Goal: Task Accomplishment & Management: Use online tool/utility

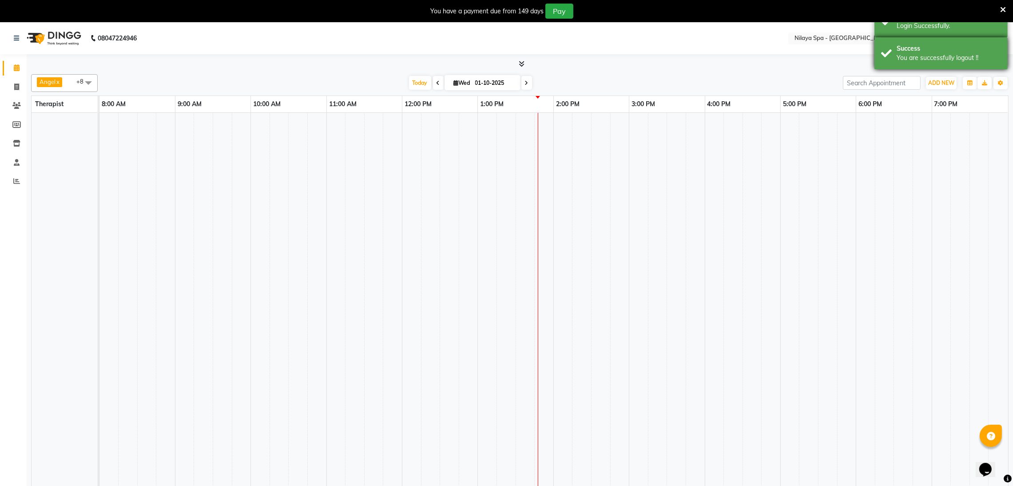
select select "en"
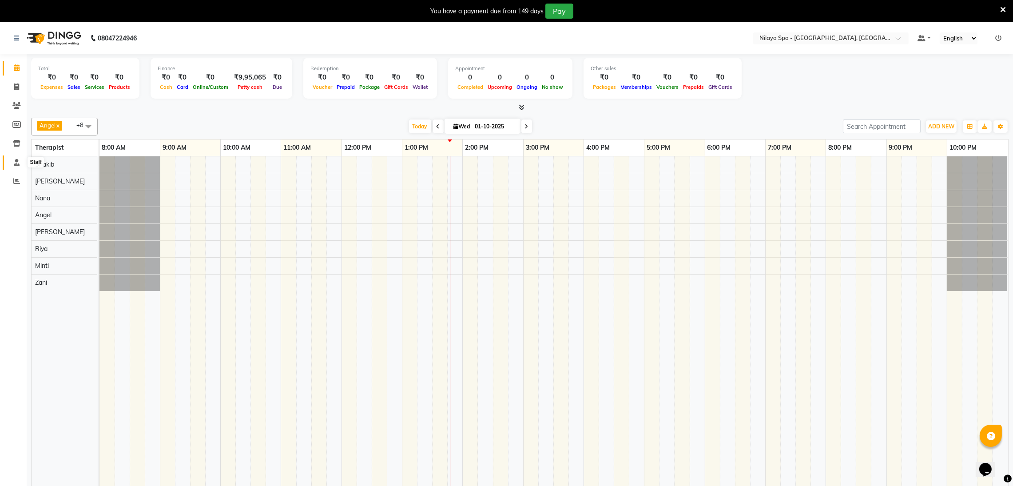
click at [15, 163] on icon at bounding box center [17, 162] width 6 height 7
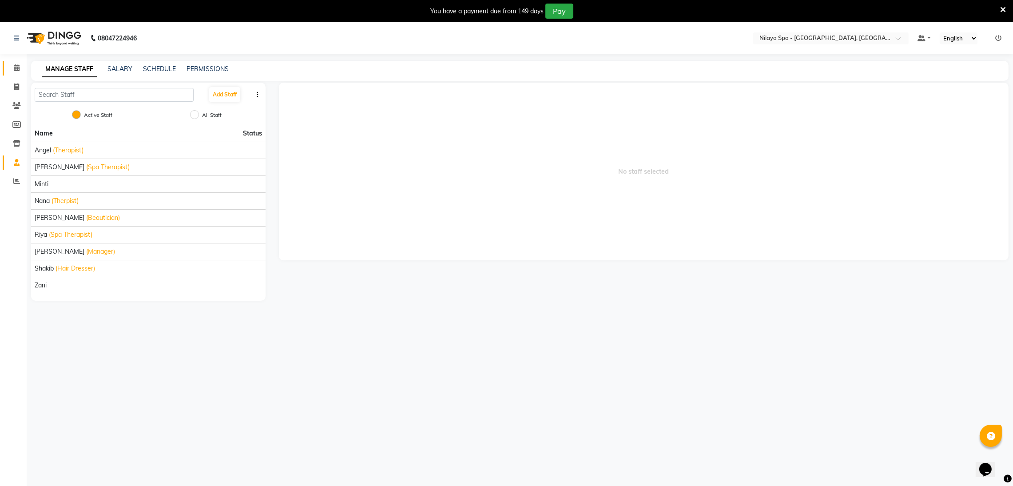
click at [23, 64] on span at bounding box center [17, 68] width 16 height 10
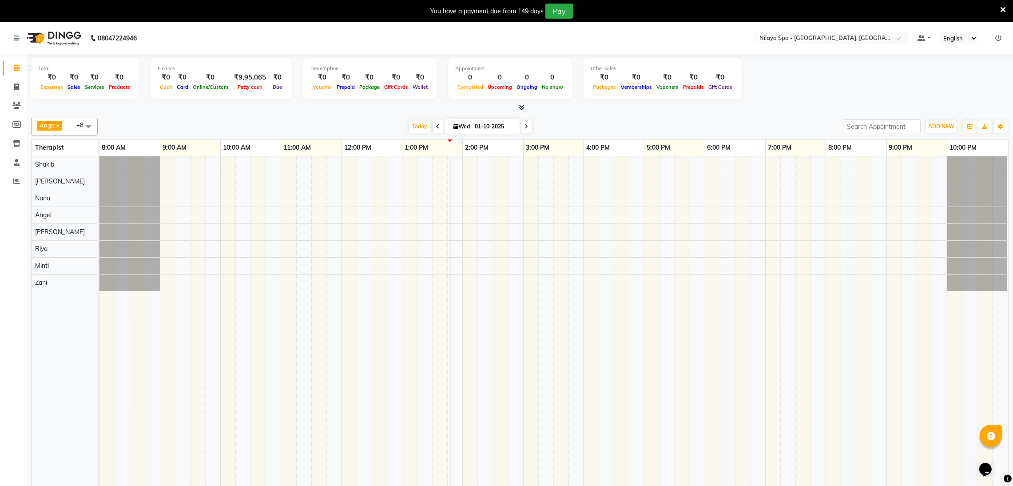
click at [433, 126] on span at bounding box center [438, 126] width 11 height 14
type input "30-09-2025"
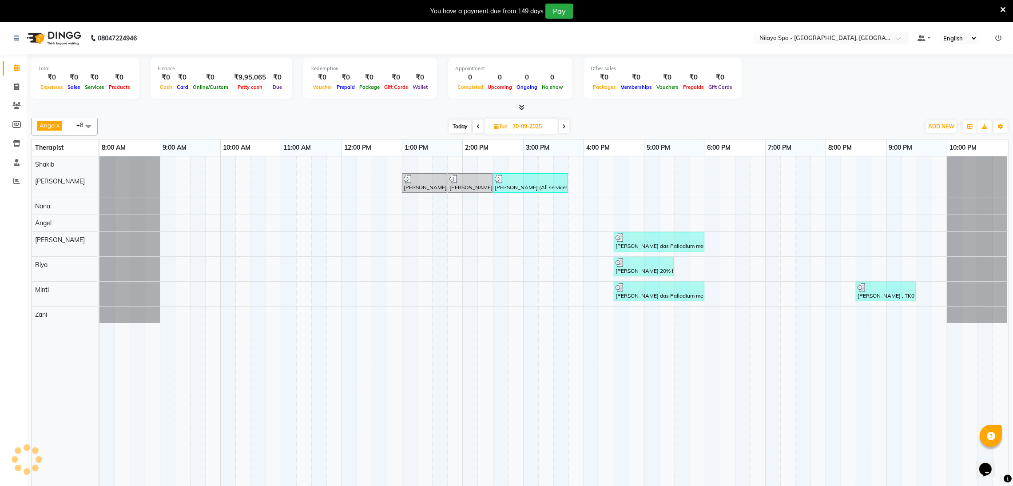
click at [547, 294] on div "[PERSON_NAME] (All services dis.20%), TK01, 01:00 PM-01:45 PM, Indian Head, Nec…" at bounding box center [553, 327] width 909 height 342
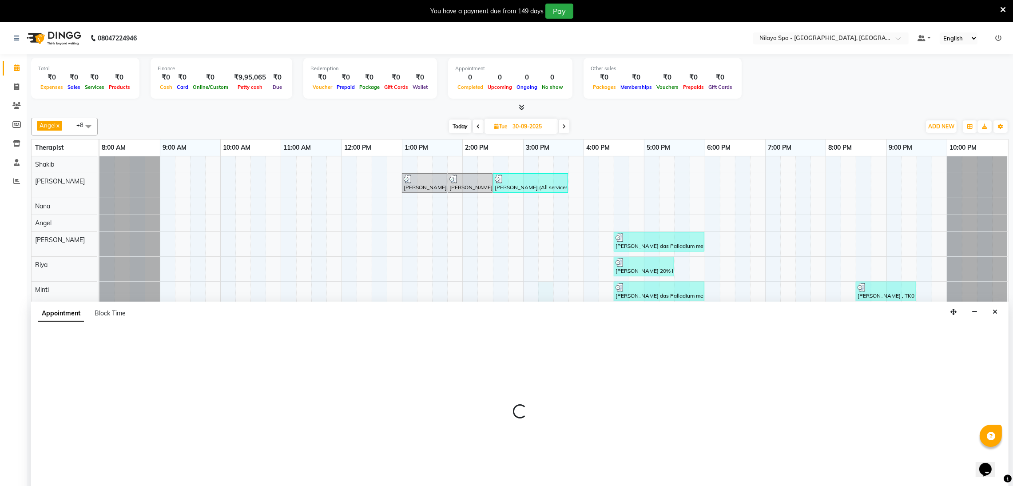
scroll to position [22, 0]
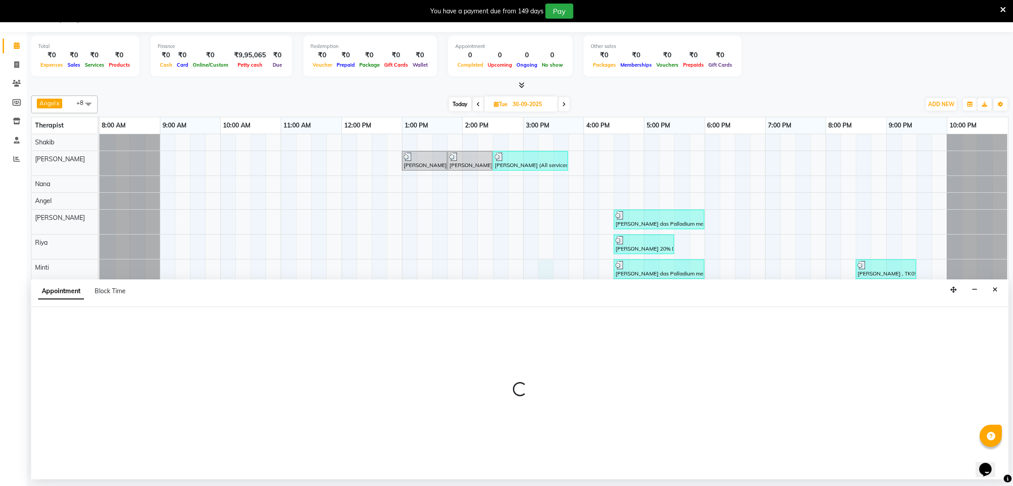
select select "90192"
select select "tentative"
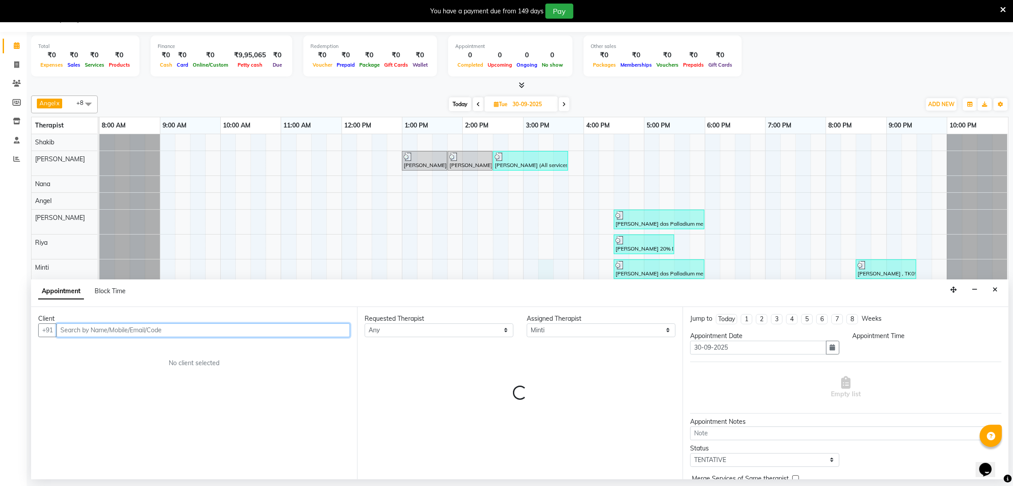
select select "915"
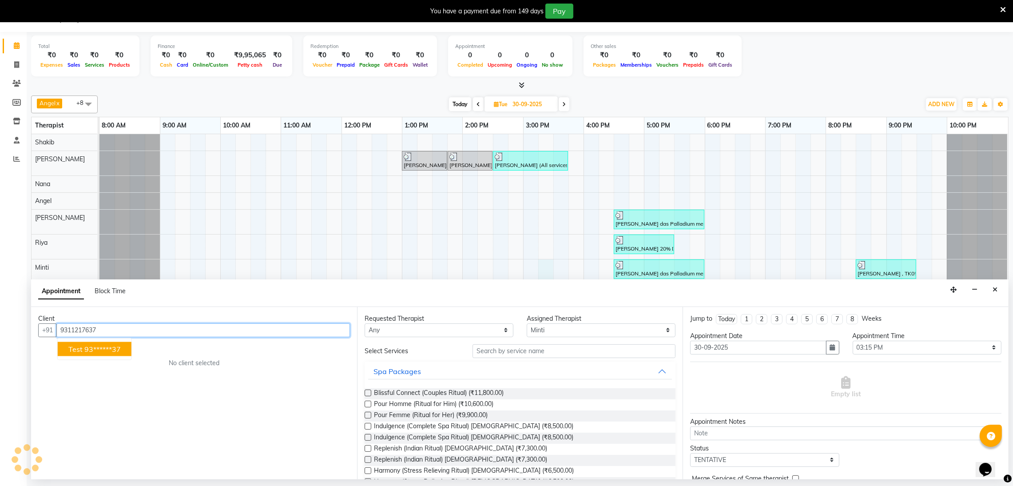
click at [122, 349] on button "test 93******37" at bounding box center [95, 349] width 74 height 14
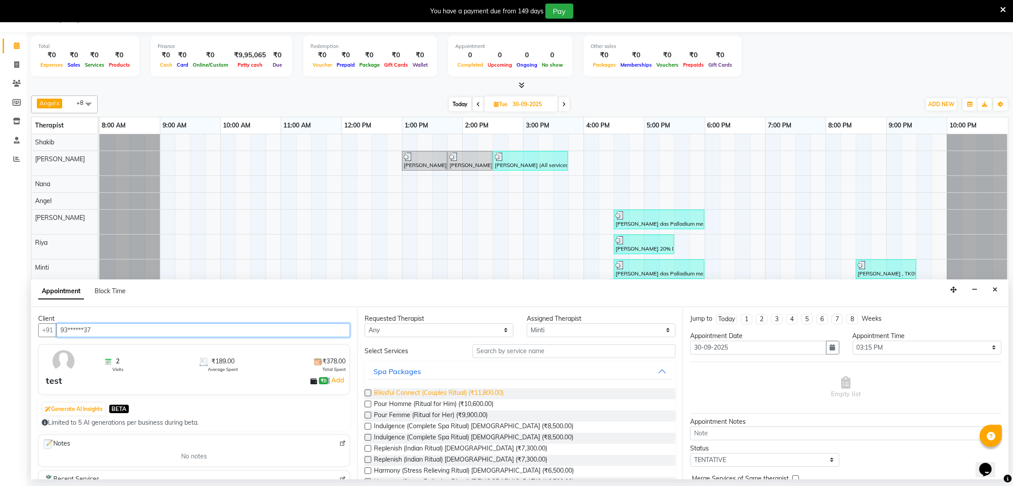
type input "93******37"
click at [440, 398] on span "Blissful Connect (Couples Ritual) (₹11,800.00)" at bounding box center [439, 393] width 130 height 11
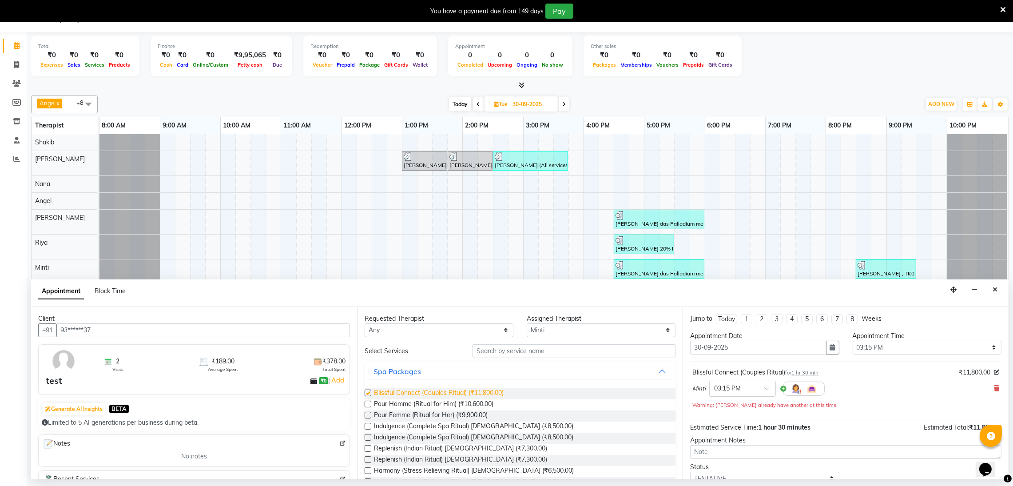
checkbox input "false"
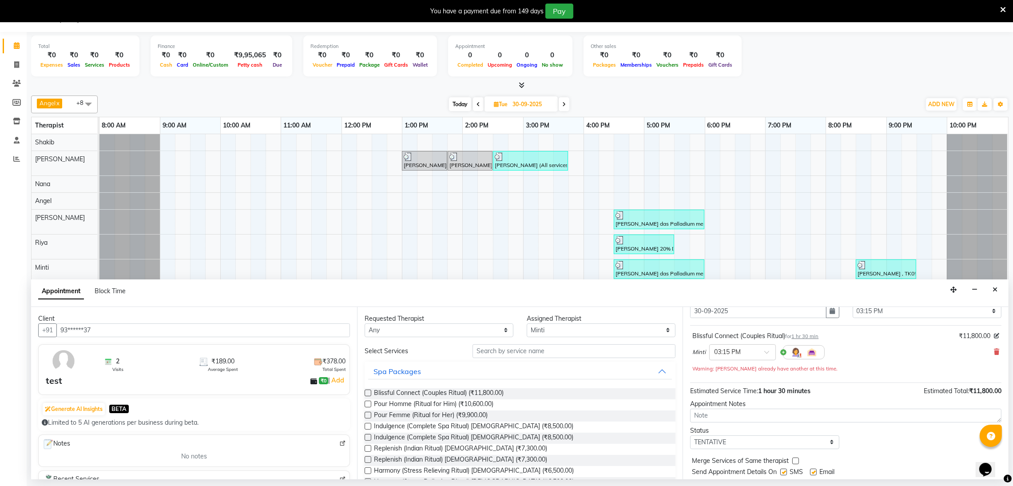
scroll to position [63, 0]
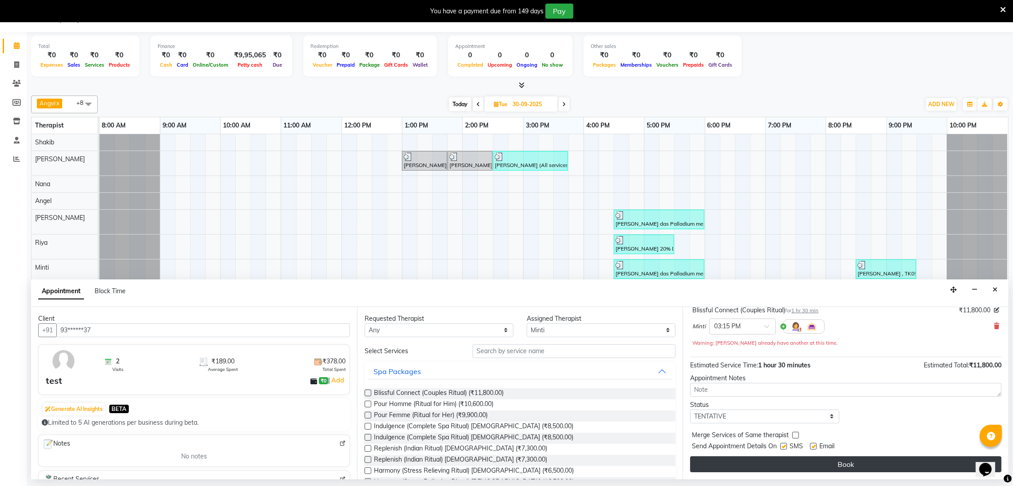
click at [842, 465] on button "Book" at bounding box center [845, 464] width 311 height 16
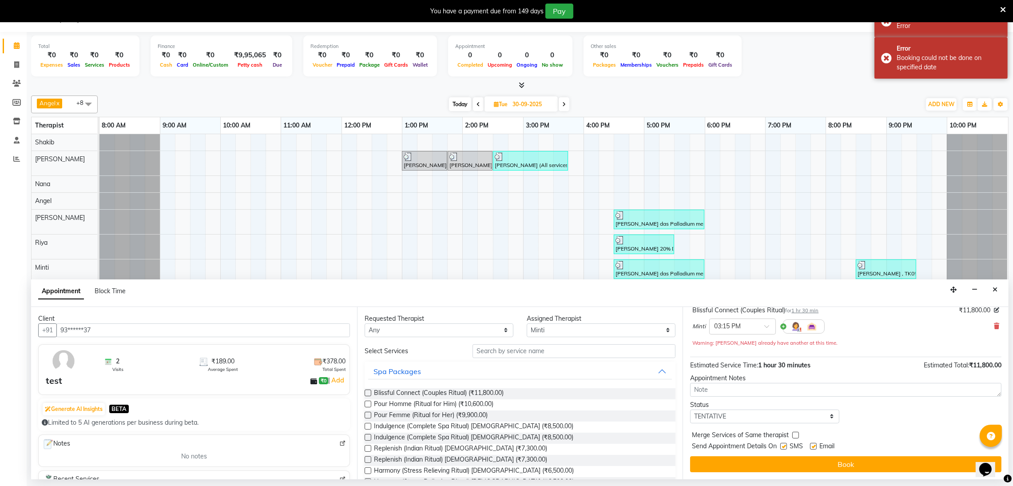
drag, startPoint x: 998, startPoint y: 285, endPoint x: 733, endPoint y: 281, distance: 264.7
click at [733, 281] on div "Appointment Block Time" at bounding box center [520, 293] width 978 height 28
click at [725, 332] on div "× 03:15 PM" at bounding box center [742, 326] width 67 height 16
click at [730, 397] on div "09:30 PM" at bounding box center [743, 399] width 66 height 16
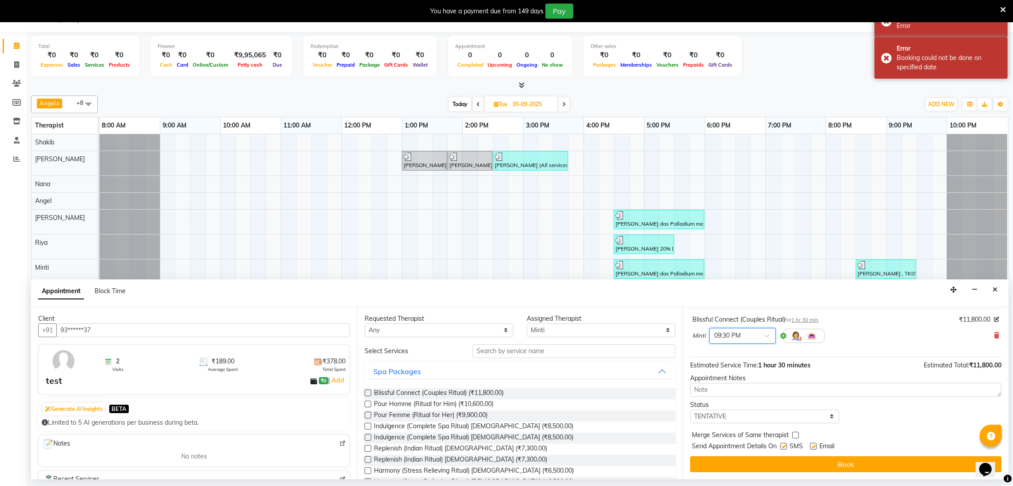
scroll to position [54, 0]
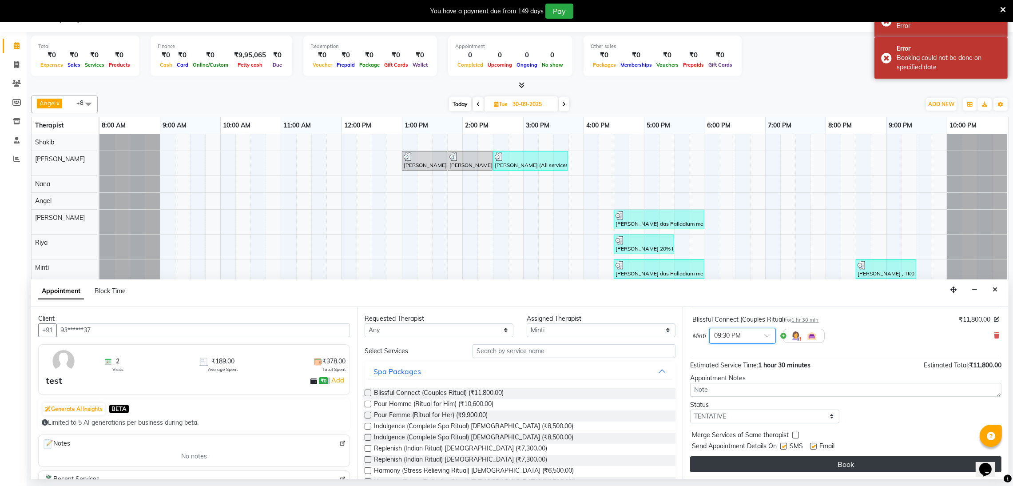
click at [801, 459] on button "Book" at bounding box center [845, 464] width 311 height 16
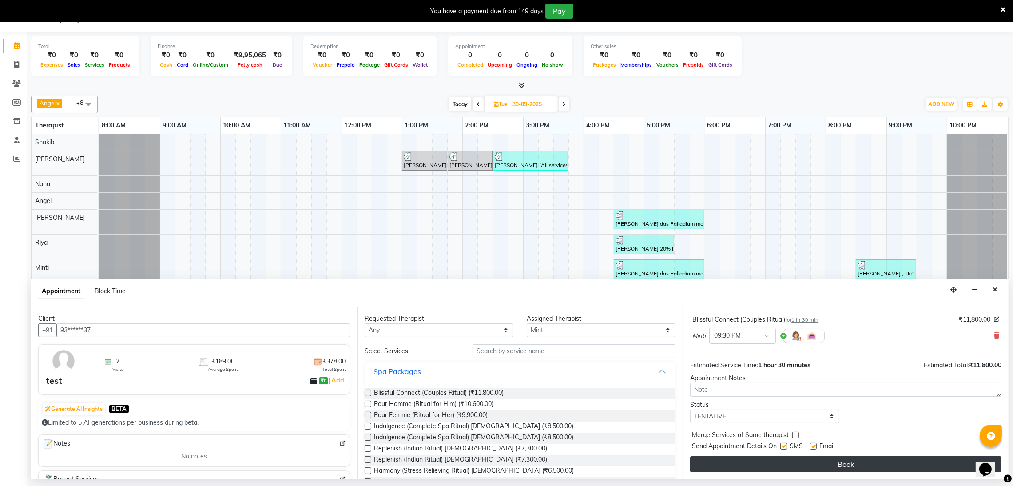
click at [807, 458] on button "Book" at bounding box center [845, 464] width 311 height 16
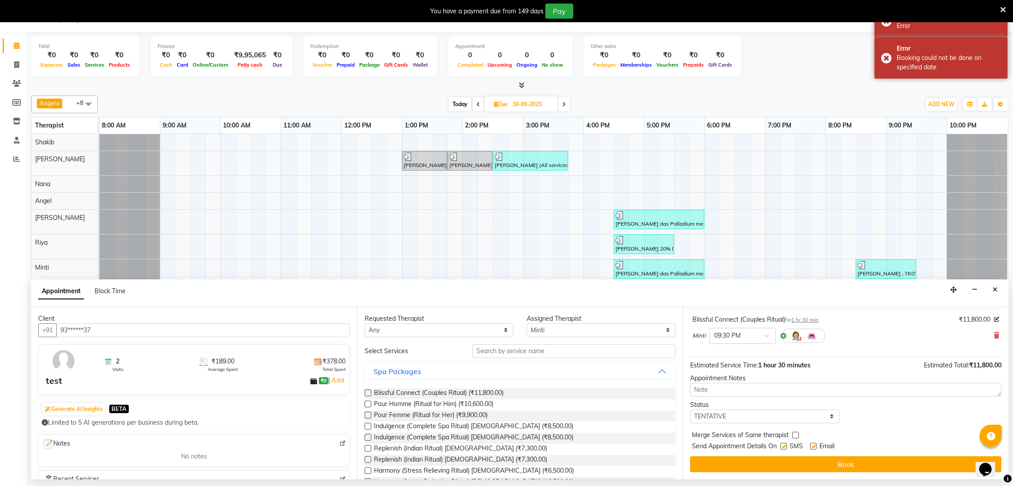
click at [994, 282] on div "Appointment Block Time" at bounding box center [520, 293] width 978 height 28
click at [995, 290] on icon "Close" at bounding box center [995, 289] width 5 height 6
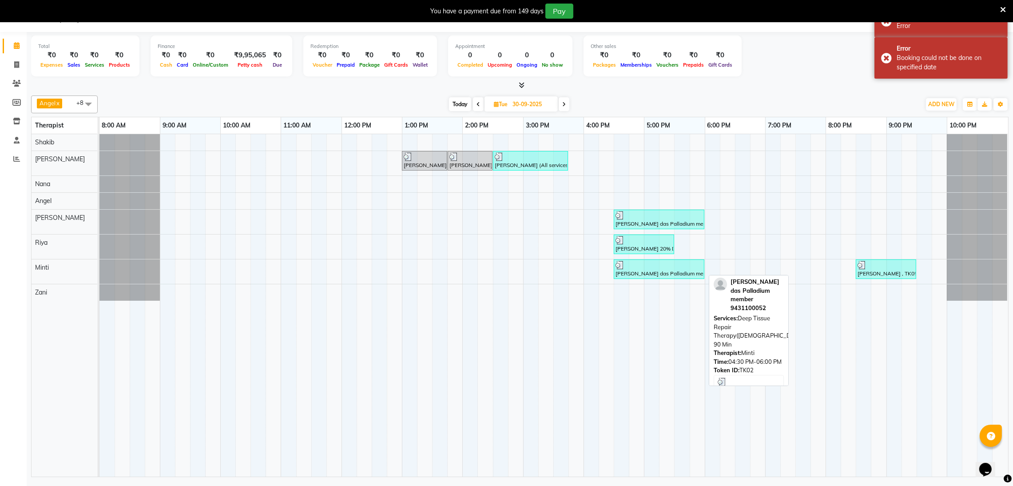
click at [660, 270] on div "[PERSON_NAME] das Palladium member, TK02, 04:30 PM-06:00 PM, Deep Tissue Repair…" at bounding box center [659, 269] width 89 height 17
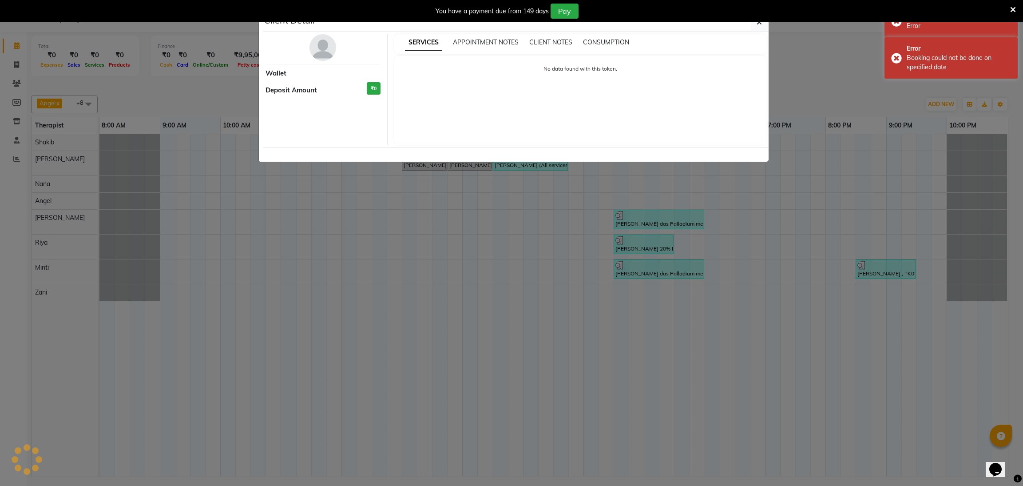
select select "3"
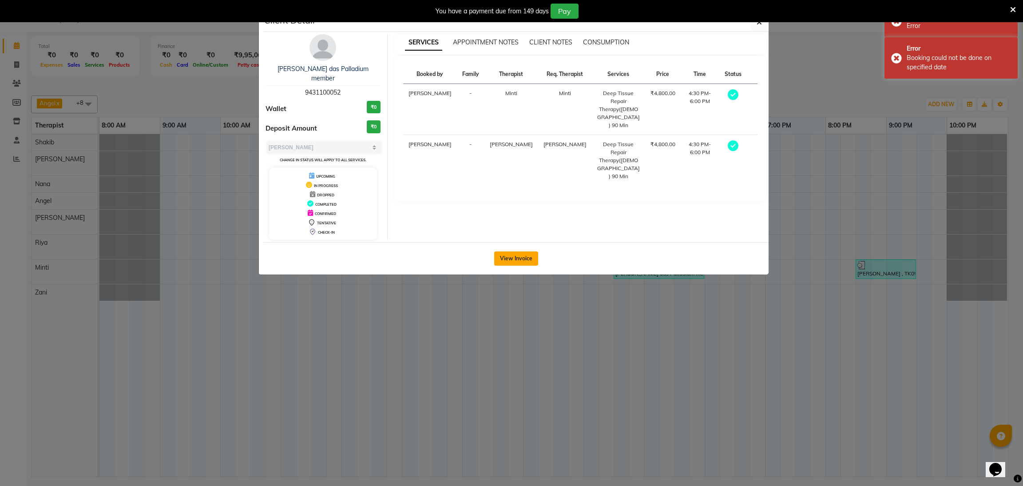
click at [524, 253] on button "View Invoice" at bounding box center [516, 258] width 44 height 14
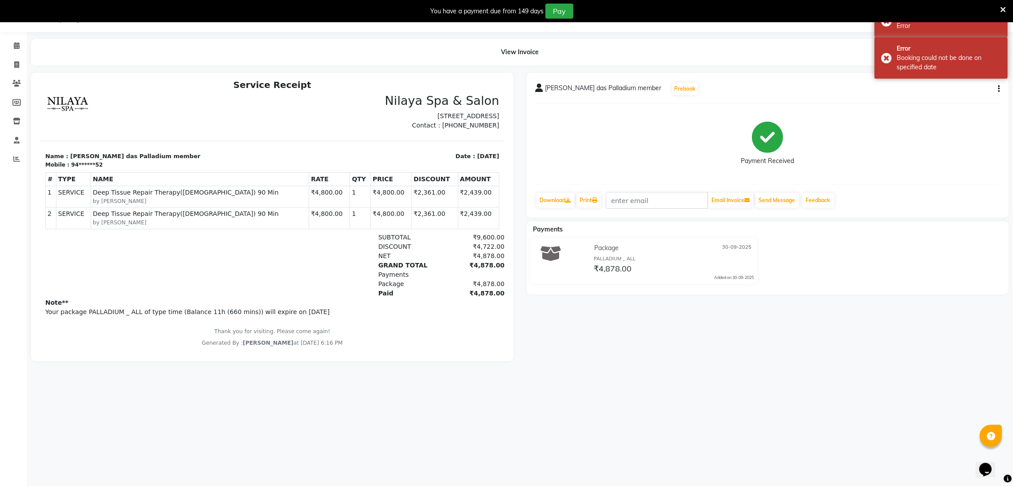
scroll to position [7, 0]
click at [15, 47] on icon at bounding box center [17, 45] width 6 height 7
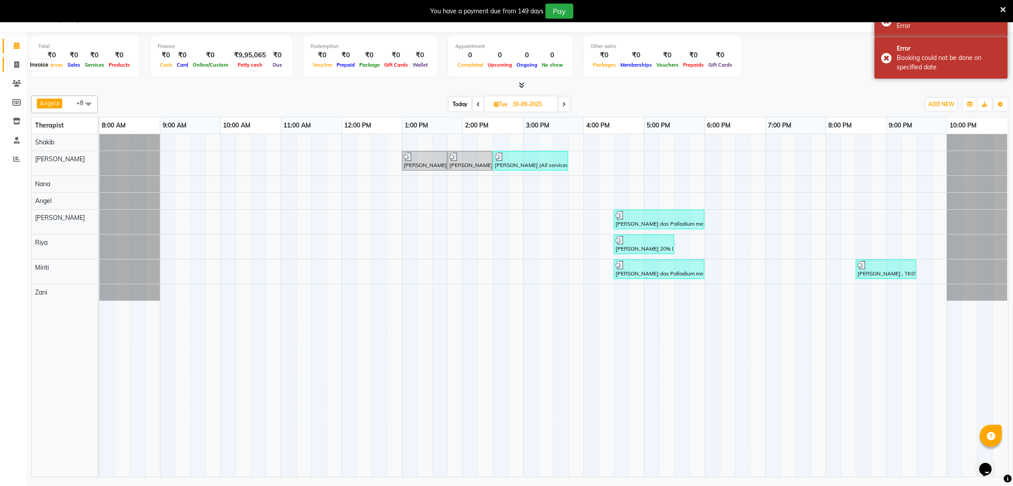
click at [20, 64] on span at bounding box center [17, 65] width 16 height 10
select select "8066"
select select "service"
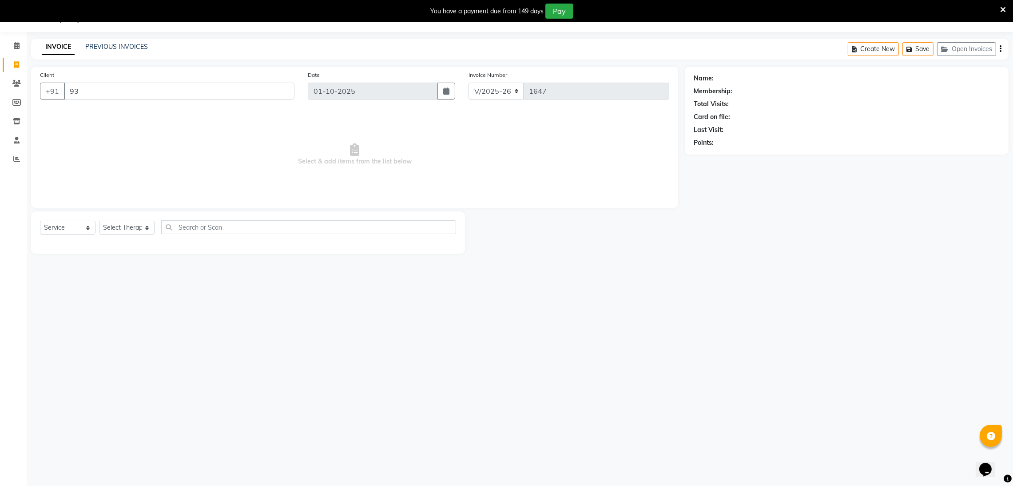
type input "931"
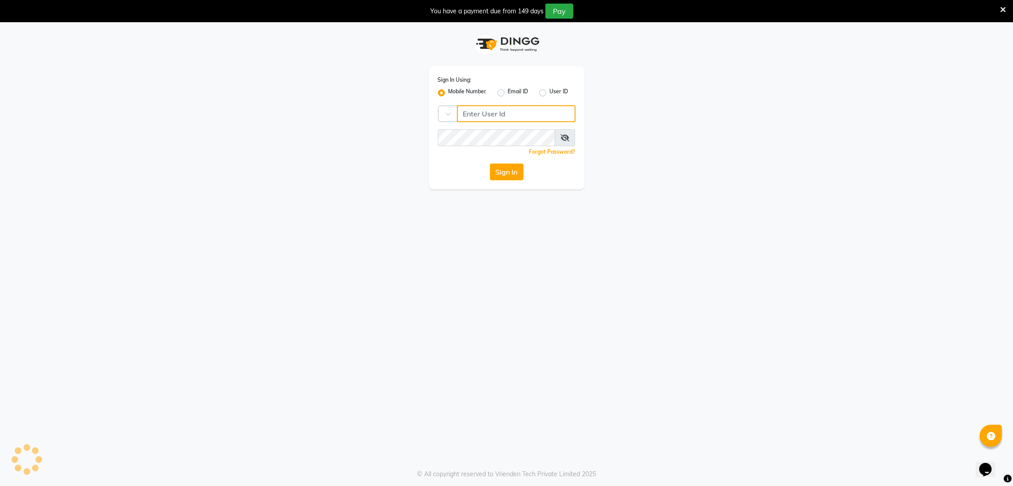
type input "9771433806"
